Goal: Task Accomplishment & Management: Complete application form

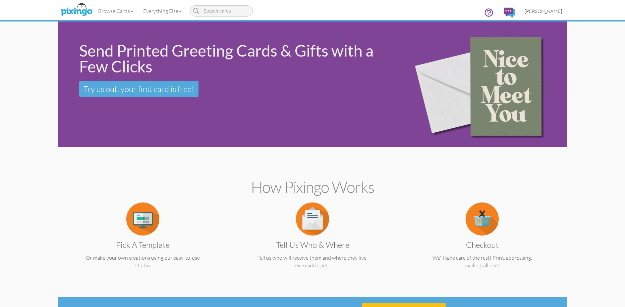
click at [552, 11] on span "[PERSON_NAME]" at bounding box center [543, 11] width 37 height 6
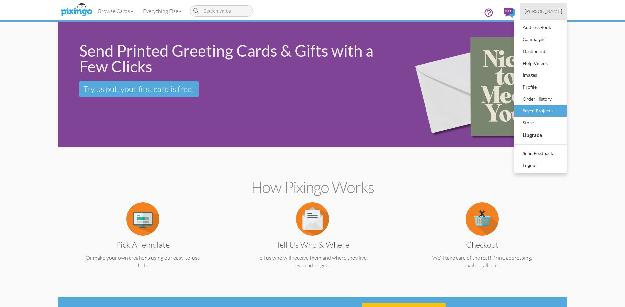
click at [545, 108] on div "Saved Projects" at bounding box center [540, 111] width 39 height 10
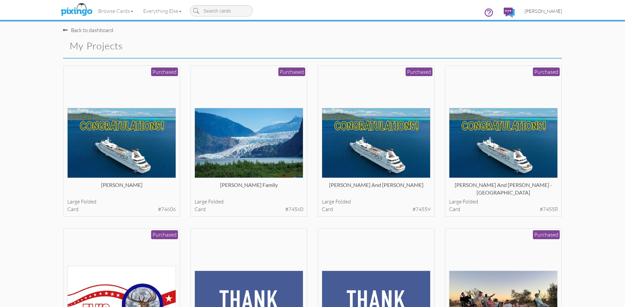
click at [553, 16] on link "[PERSON_NAME]" at bounding box center [543, 11] width 47 height 17
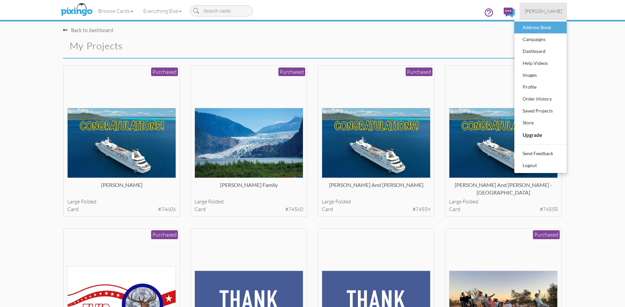
click at [551, 31] on div "Address Book" at bounding box center [540, 28] width 39 height 10
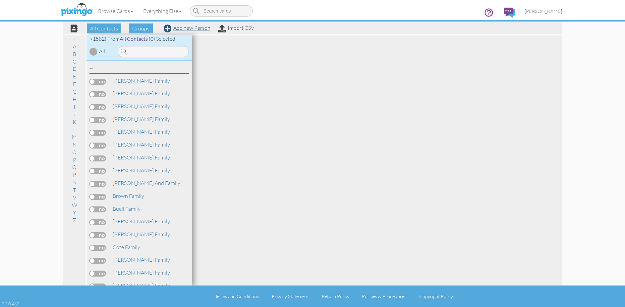
click at [192, 28] on link "Add new Person" at bounding box center [187, 28] width 47 height 7
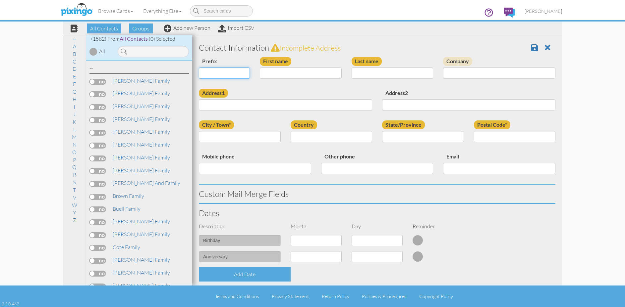
select select "string:Mrs."
click at [285, 74] on input "First name" at bounding box center [301, 73] width 82 height 11
type input "[PERSON_NAME]"
type input "[PERSON_NAME] Family"
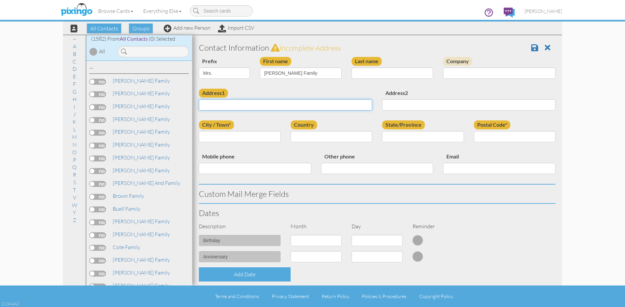
paste input "[STREET_ADDRESS]"
type input "[STREET_ADDRESS]"
click at [493, 137] on input "Postal Code*" at bounding box center [515, 136] width 82 height 11
type input "12804"
click at [417, 105] on input "Address2" at bounding box center [468, 104] width 173 height 11
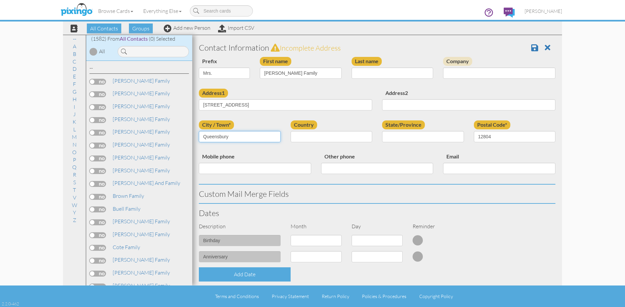
type input "Queensbury"
select select "object:5469"
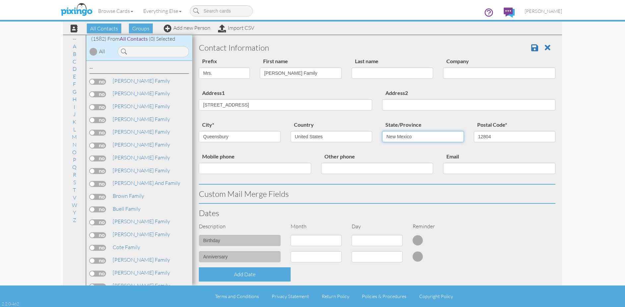
select select "object:5753"
drag, startPoint x: 333, startPoint y: 108, endPoint x: 263, endPoint y: 106, distance: 70.3
click at [263, 105] on input "[STREET_ADDRESS]" at bounding box center [285, 104] width 173 height 11
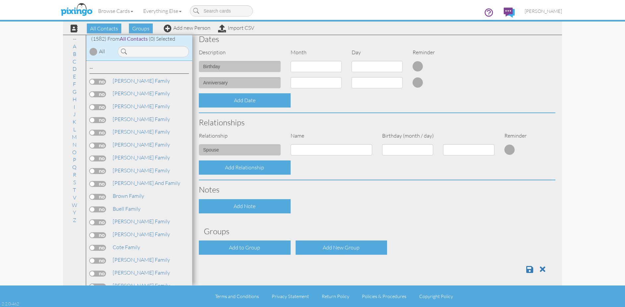
scroll to position [174, 0]
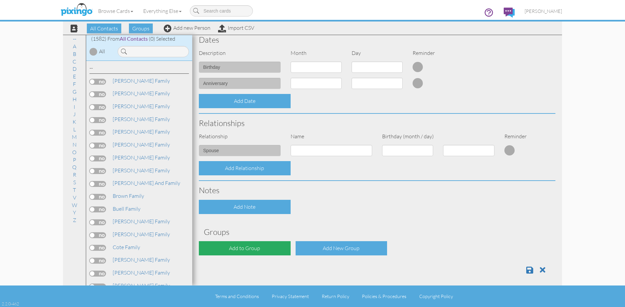
type input "[STREET_ADDRESS]"
click at [269, 242] on div "Add to Group" at bounding box center [245, 249] width 92 height 14
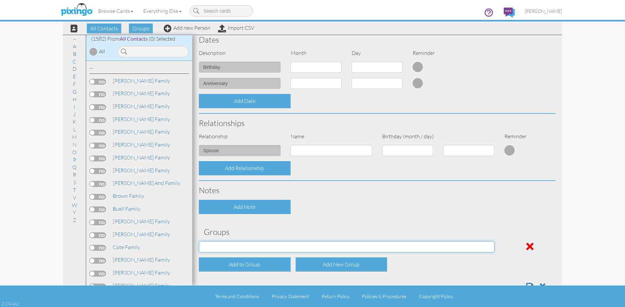
select select "object:5787"
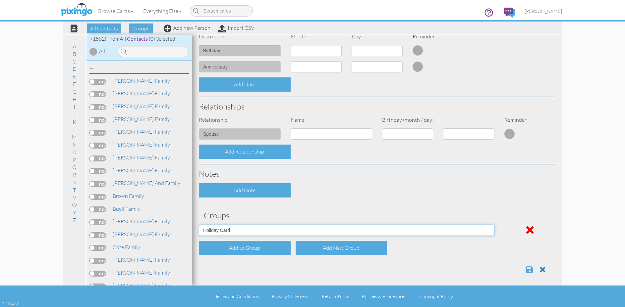
scroll to position [190, 0]
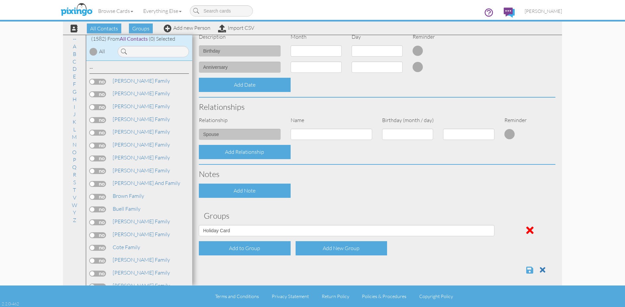
click at [528, 269] on span at bounding box center [529, 270] width 7 height 8
